Goal: Transaction & Acquisition: Purchase product/service

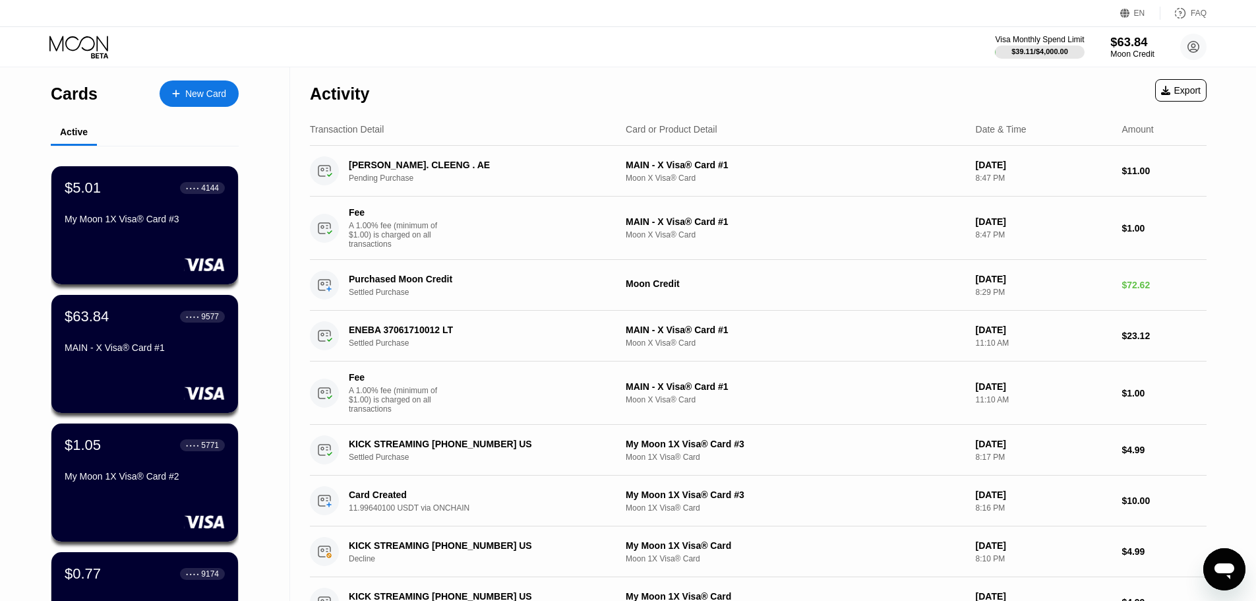
click at [1116, 49] on div "$63.84" at bounding box center [1133, 42] width 44 height 14
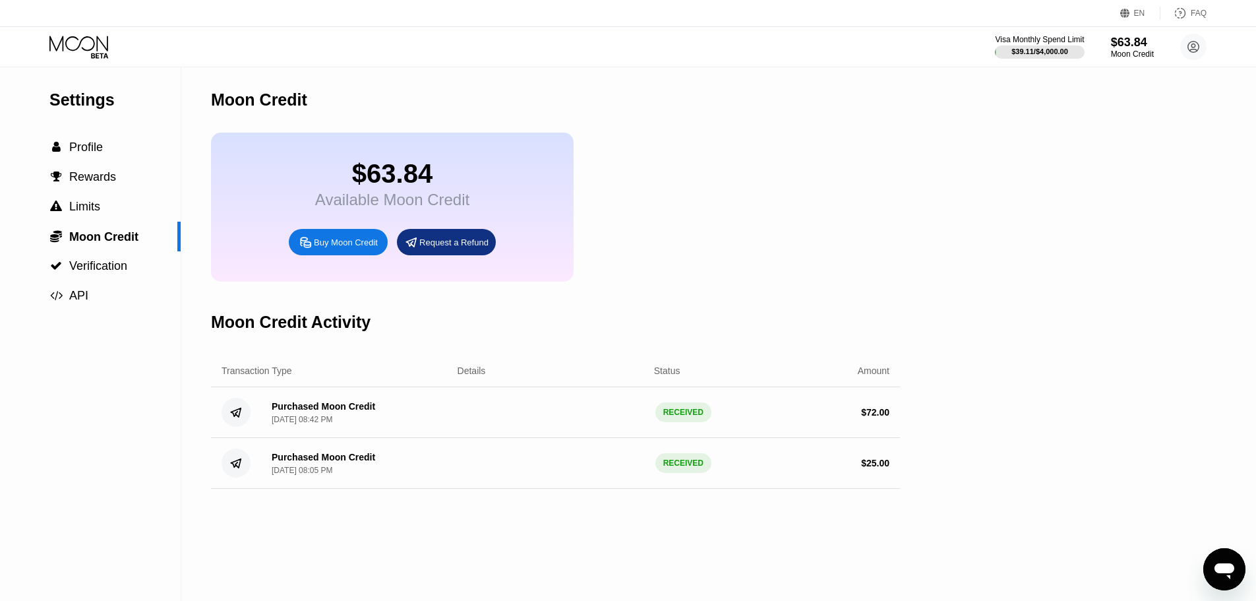
click at [352, 248] on div "Buy Moon Credit" at bounding box center [346, 242] width 64 height 11
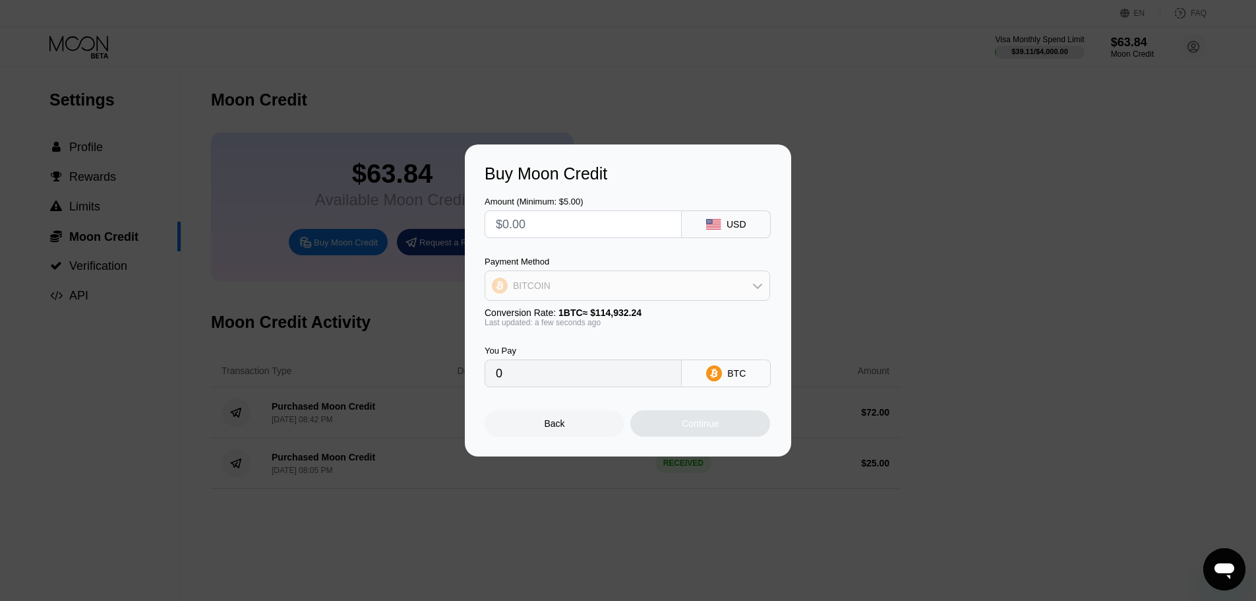
click at [600, 298] on div "BITCOIN" at bounding box center [627, 285] width 284 height 26
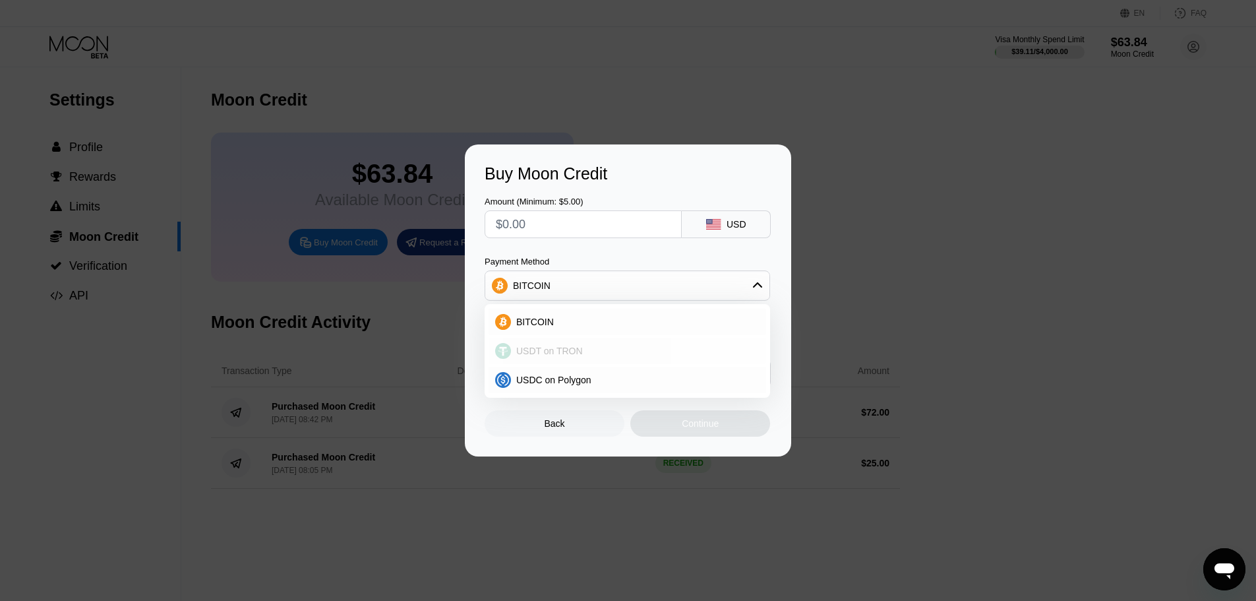
click at [572, 350] on span "USDT on TRON" at bounding box center [549, 351] width 67 height 11
type input "0.00"
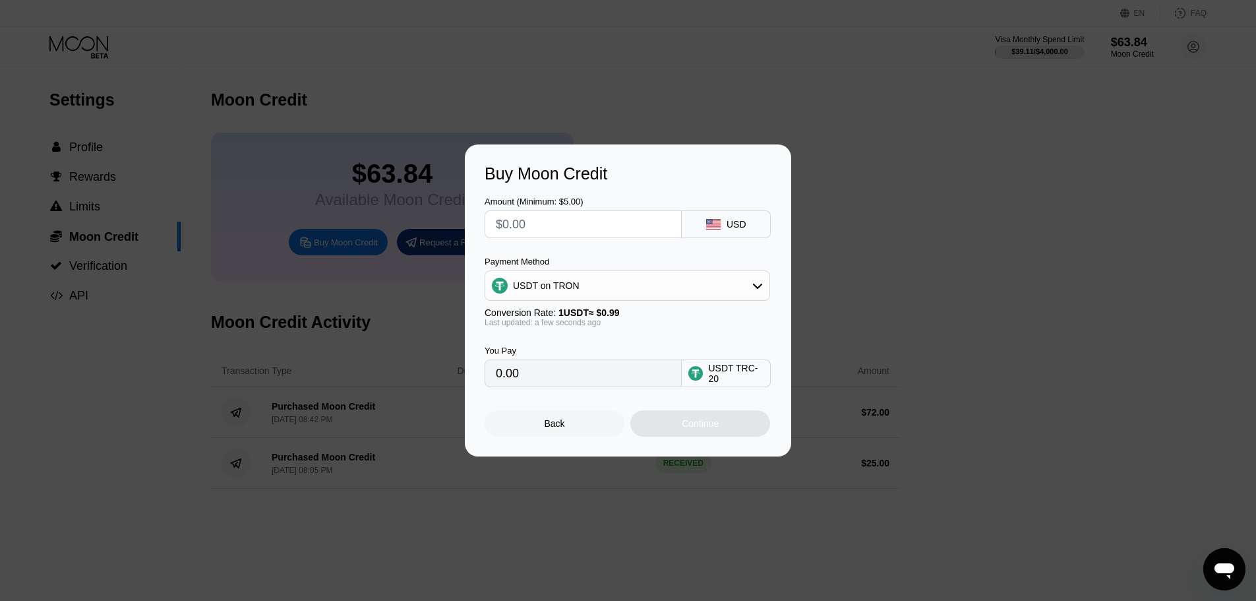
click at [588, 222] on input "text" at bounding box center [583, 224] width 175 height 26
type input "$21"
type input "21.21"
type input "$2"
type input "2.02"
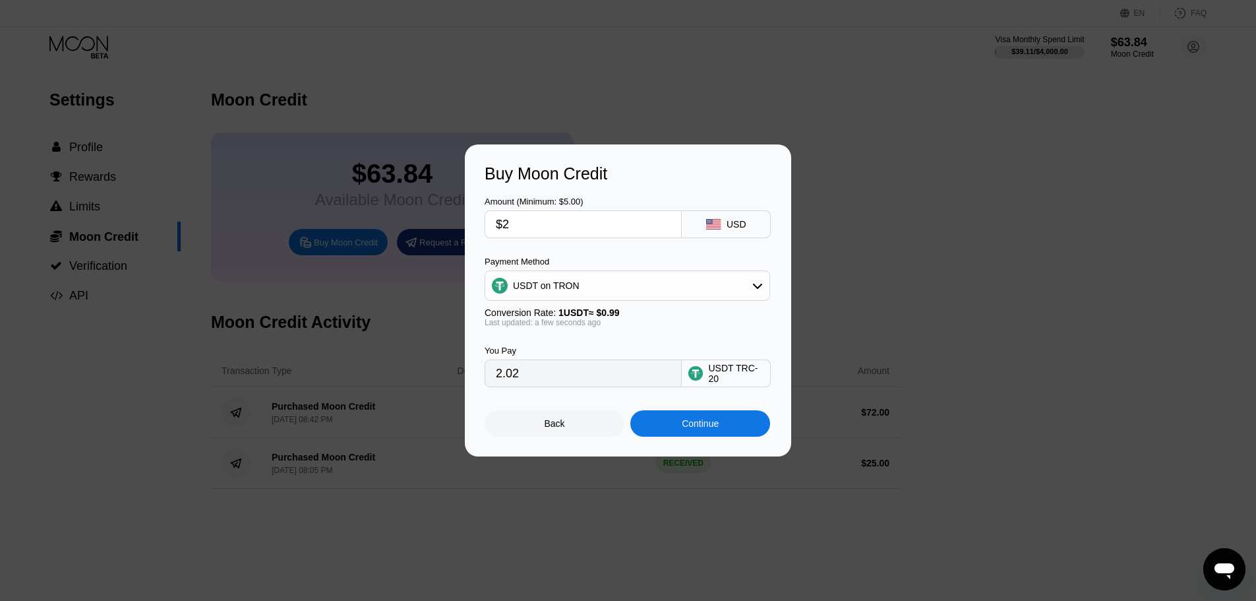
type input "$22"
type input "22.22"
type input "$2"
type input "2.02"
type input "$23"
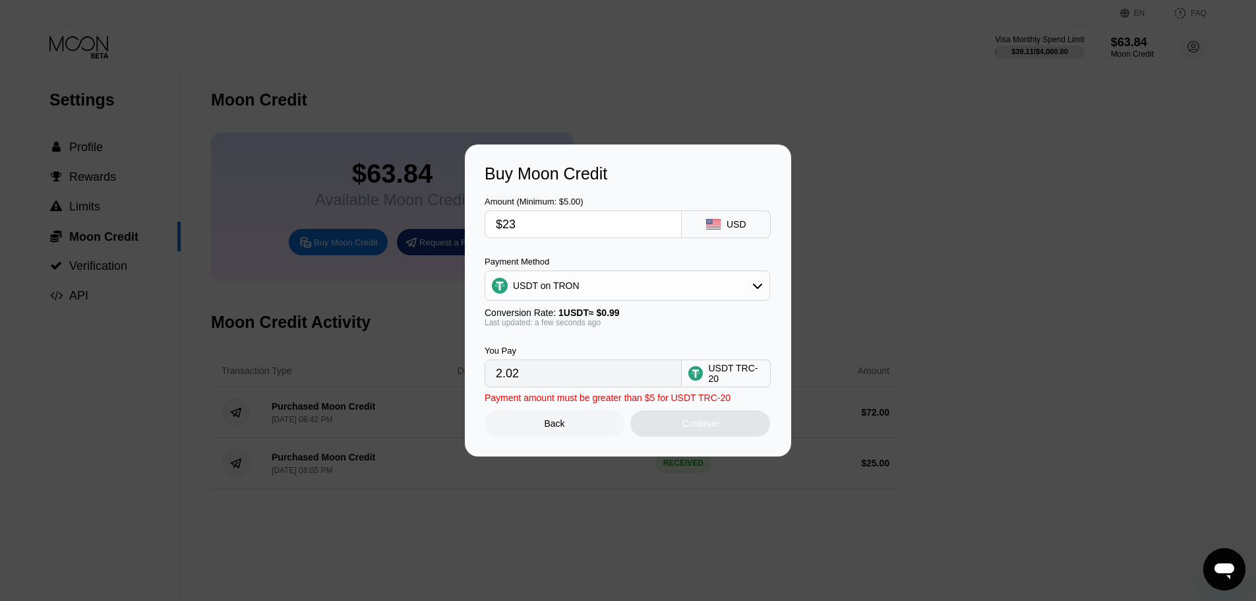
type input "23.23"
type input "$23"
click at [706, 425] on div "Continue" at bounding box center [700, 423] width 37 height 11
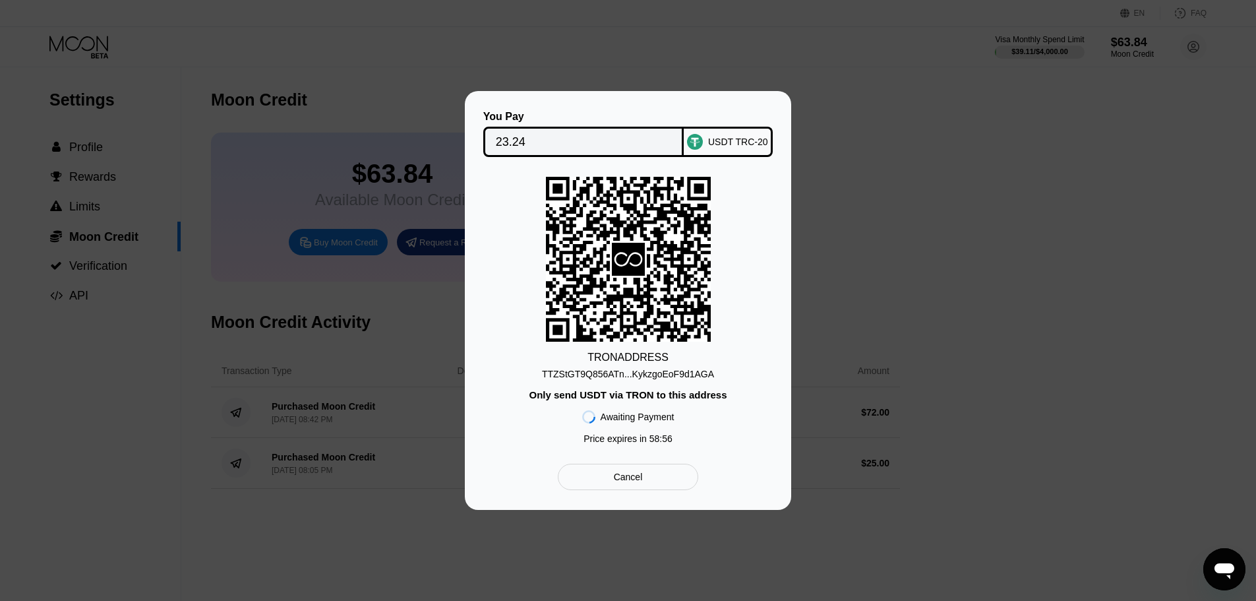
click at [681, 377] on div "TTZStGT9Q856ATn...KykzgoEoF9d1AGA" at bounding box center [628, 374] width 172 height 11
click at [341, 28] on div at bounding box center [633, 300] width 1266 height 601
click at [445, 79] on div at bounding box center [633, 300] width 1266 height 601
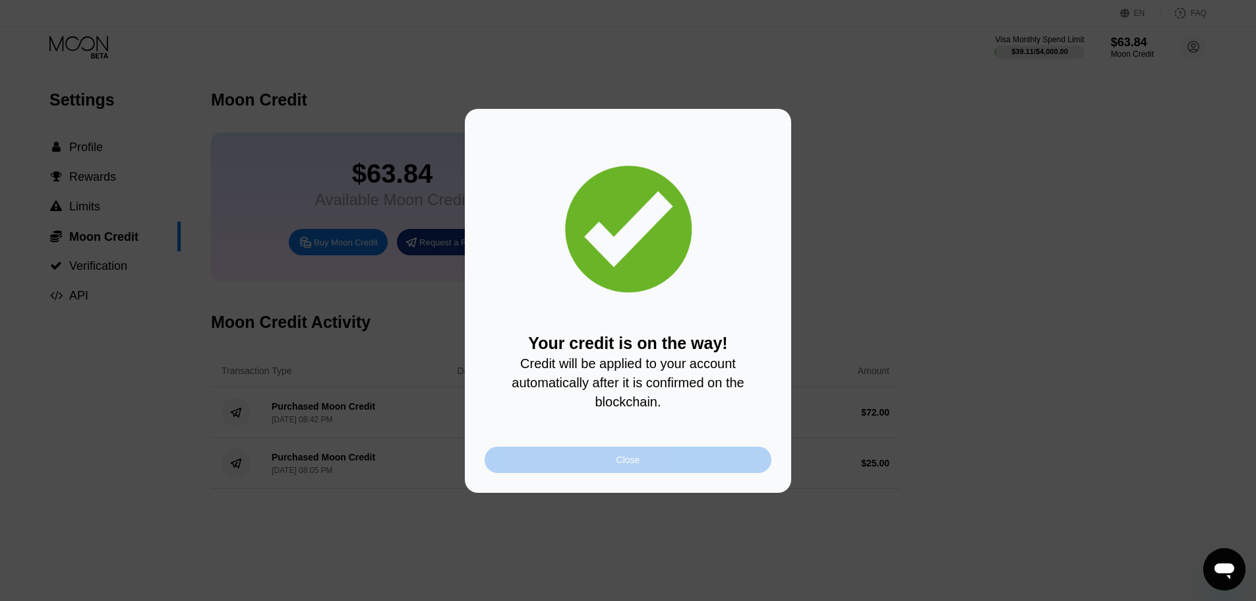
click at [646, 464] on div "Close" at bounding box center [628, 459] width 287 height 26
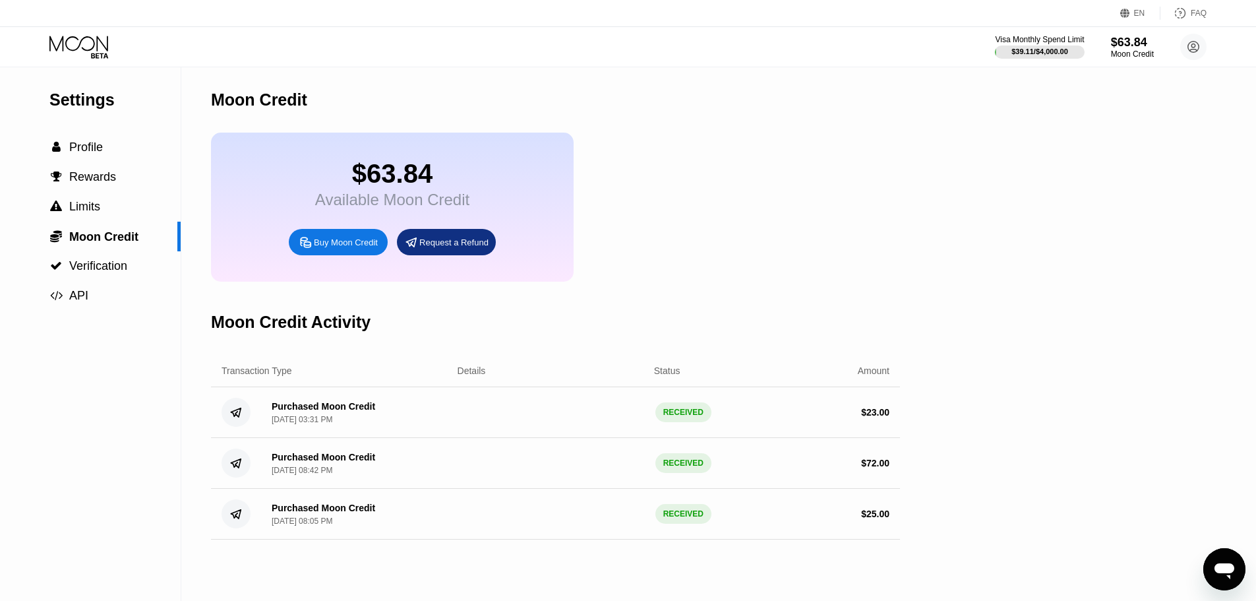
click at [75, 42] on icon at bounding box center [79, 47] width 61 height 23
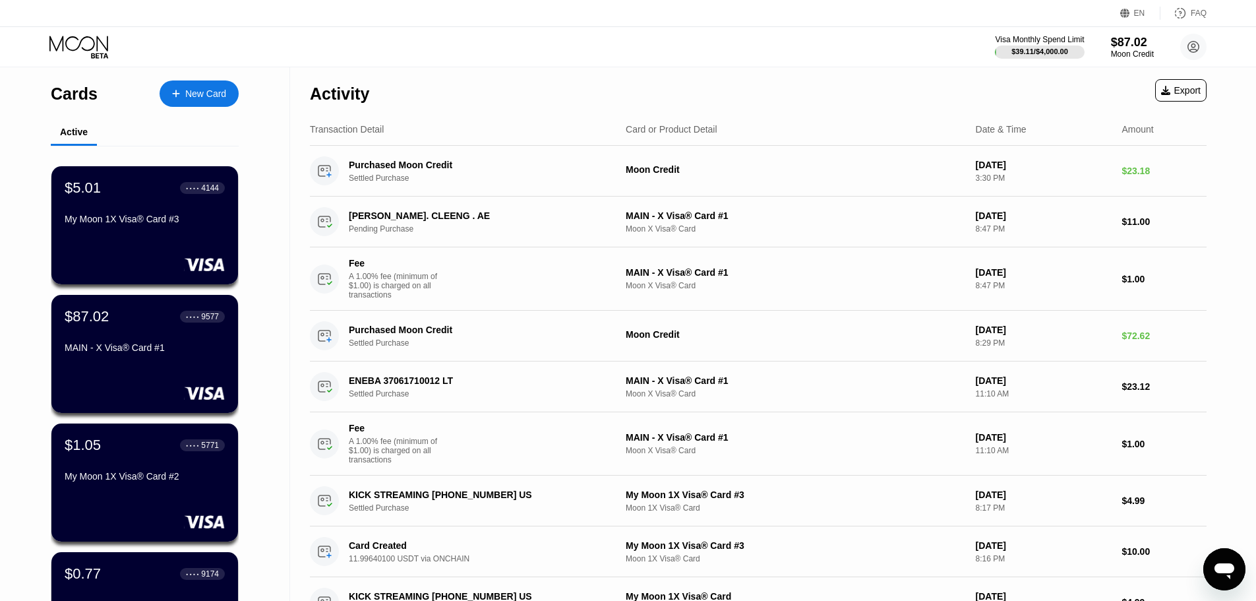
click at [498, 94] on div "Activity Export" at bounding box center [758, 90] width 897 height 46
click at [600, 114] on div "Transaction Detail Card or Product Detail Date & Time Amount" at bounding box center [758, 129] width 897 height 32
